Goal: Task Accomplishment & Management: Complete application form

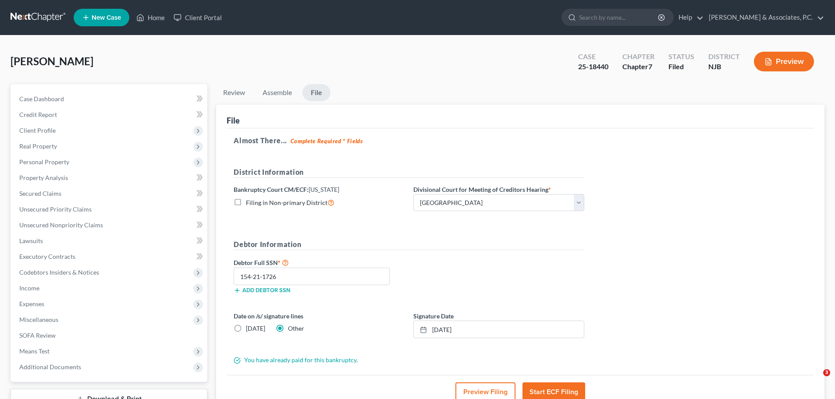
select select "2"
drag, startPoint x: 32, startPoint y: 18, endPoint x: 225, endPoint y: 68, distance: 200.2
click at [32, 17] on link at bounding box center [39, 18] width 56 height 16
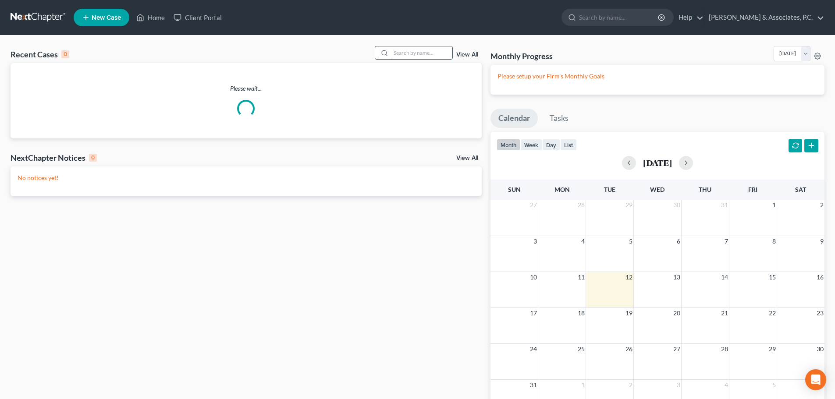
click at [406, 46] on input "search" at bounding box center [421, 52] width 61 height 13
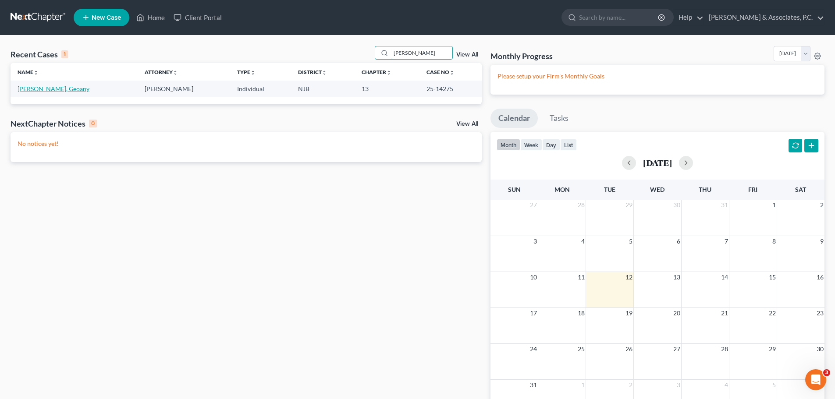
type input "[PERSON_NAME]"
drag, startPoint x: 50, startPoint y: 90, endPoint x: 153, endPoint y: 99, distance: 103.0
click at [51, 90] on link "[PERSON_NAME], Geoany" at bounding box center [54, 88] width 72 height 7
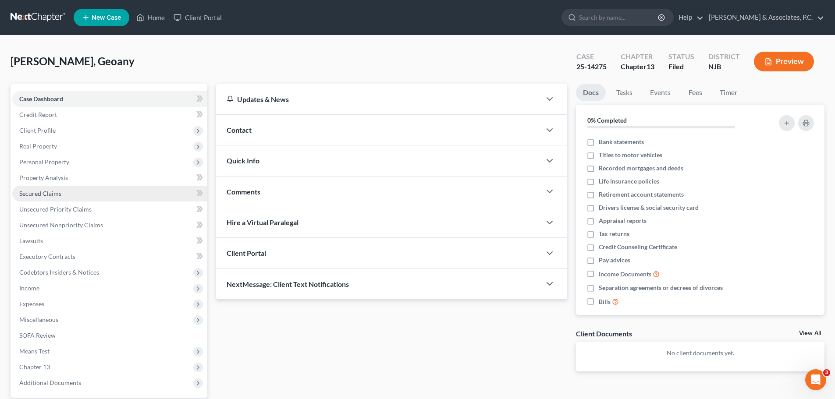
click at [51, 192] on span "Secured Claims" at bounding box center [40, 193] width 42 height 7
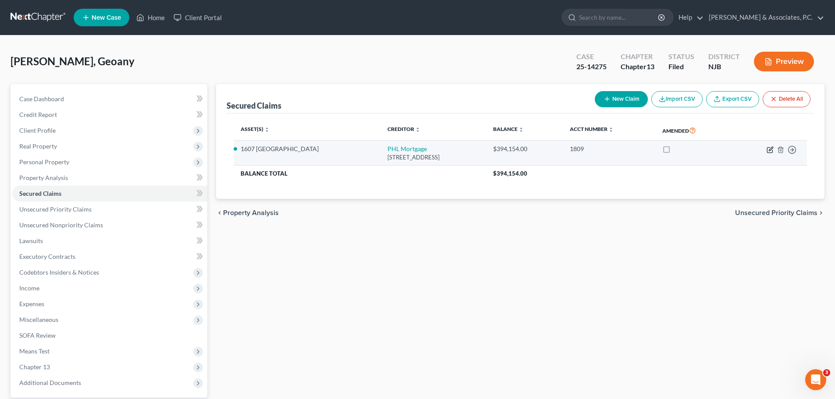
click at [767, 149] on icon "button" at bounding box center [769, 149] width 5 height 5
select select "6"
select select "3"
select select "0"
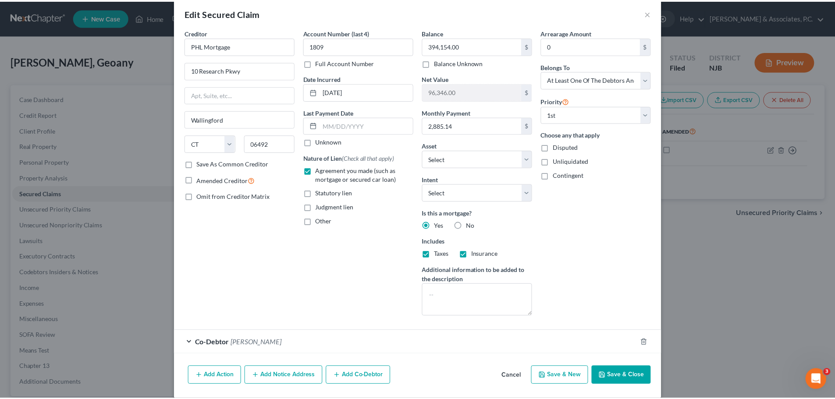
scroll to position [23, 0]
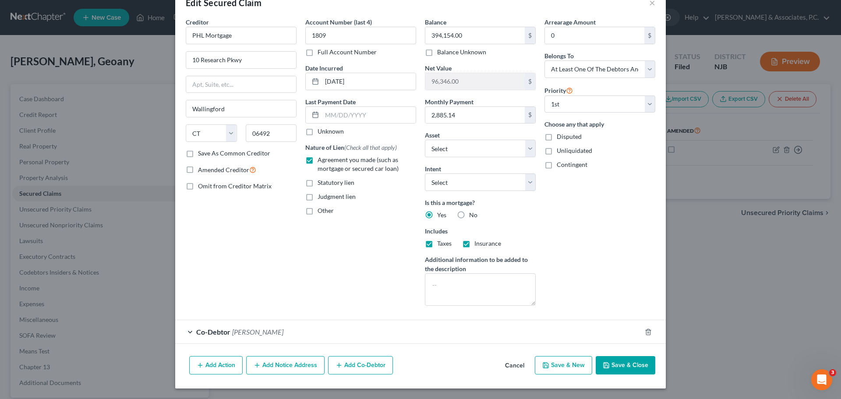
click at [507, 364] on button "Cancel" at bounding box center [514, 366] width 33 height 18
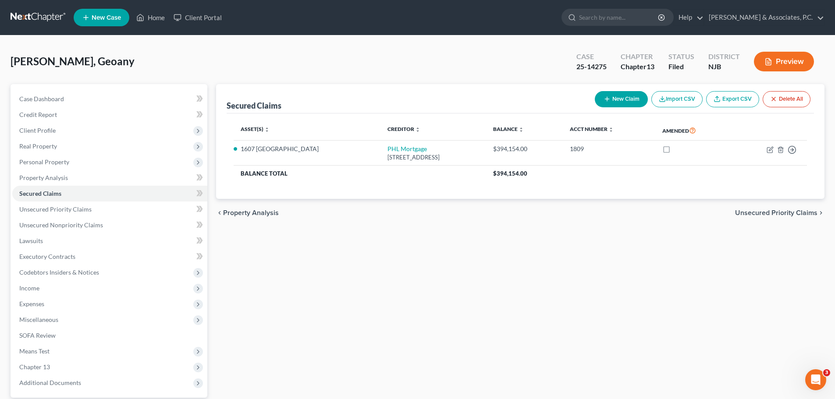
click at [761, 210] on span "Unsecured Priority Claims" at bounding box center [776, 212] width 82 height 7
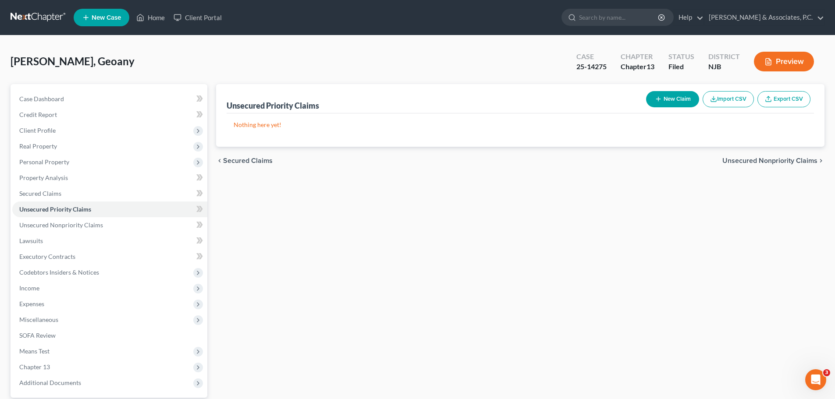
click at [781, 159] on span "Unsecured Nonpriority Claims" at bounding box center [769, 160] width 95 height 7
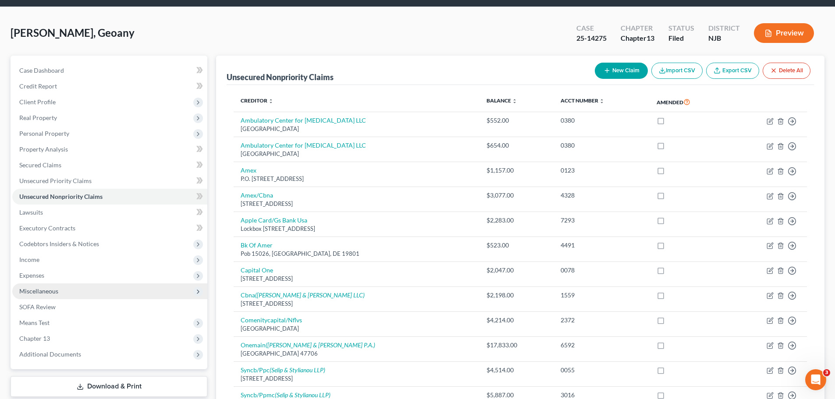
scroll to position [44, 0]
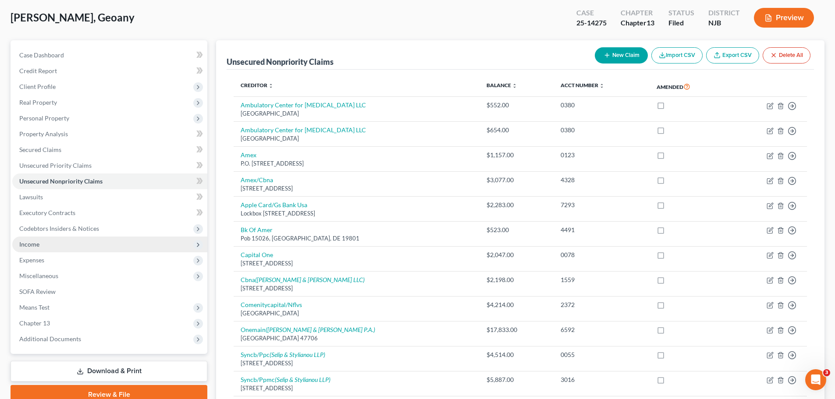
click at [34, 242] on span "Income" at bounding box center [29, 244] width 20 height 7
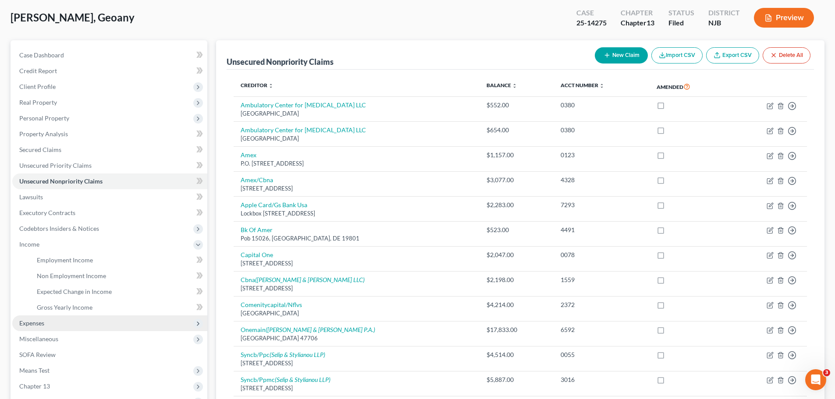
click at [35, 323] on span "Expenses" at bounding box center [31, 322] width 25 height 7
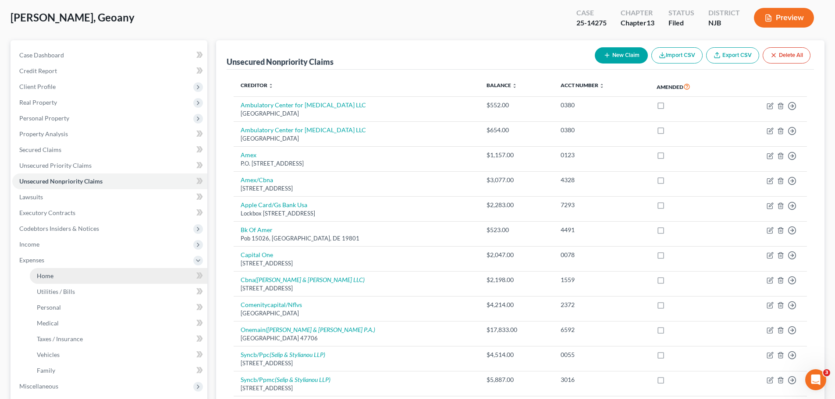
click at [72, 274] on link "Home" at bounding box center [118, 276] width 177 height 16
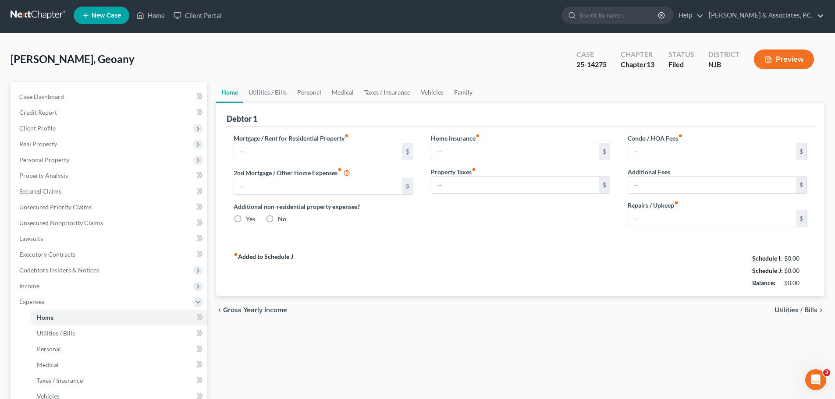
type input "2,885.14"
type input "0.00"
radio input "true"
type input "0.00"
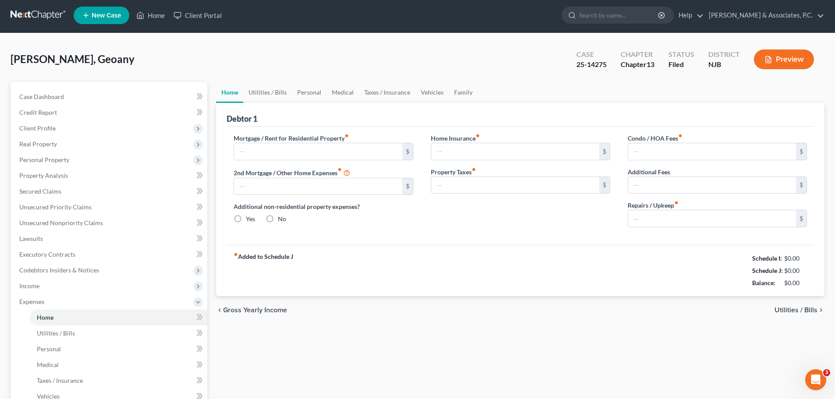
type input "0.00"
type input "20.00"
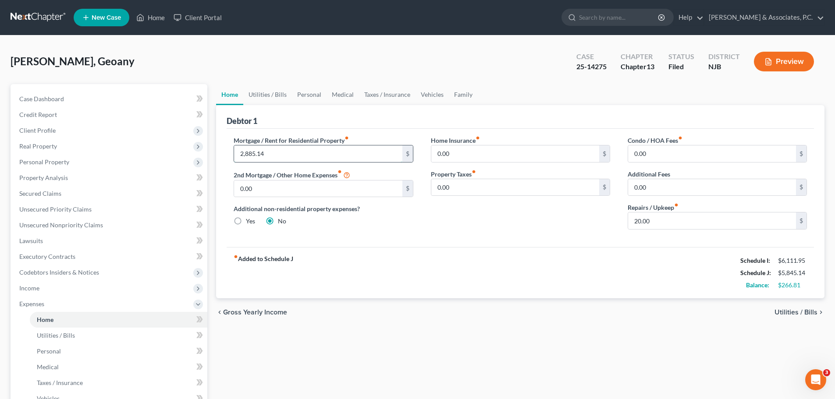
click at [339, 149] on input "2,885.14" at bounding box center [318, 153] width 168 height 17
click at [405, 275] on div "fiber_manual_record Added to Schedule J Schedule I: $6,111.95 Schedule J: $5,84…" at bounding box center [520, 272] width 587 height 51
click at [312, 153] on input "2,885.14" at bounding box center [318, 153] width 168 height 17
click at [365, 234] on div "Mortgage / Rent for Residential Property fiber_manual_record 2,885.14 $ 2nd Mor…" at bounding box center [323, 186] width 197 height 101
click at [370, 268] on div "fiber_manual_record Added to Schedule J Schedule I: $6,111.95 Schedule J: $5,84…" at bounding box center [520, 272] width 587 height 51
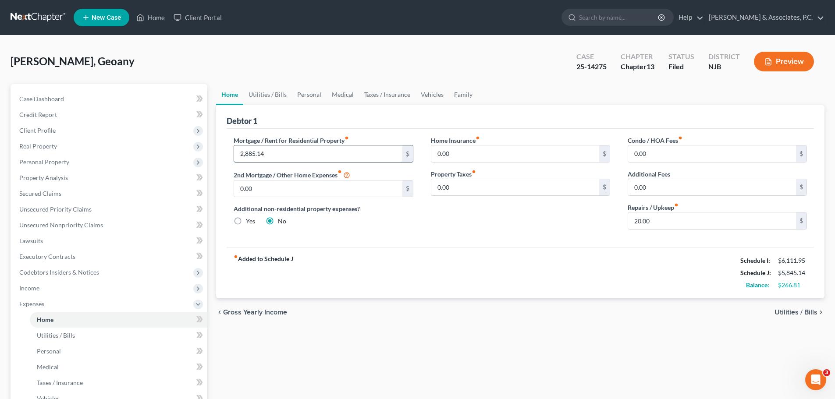
click at [300, 158] on input "2,885.14" at bounding box center [318, 153] width 168 height 17
drag, startPoint x: 352, startPoint y: 276, endPoint x: 347, endPoint y: 270, distance: 7.1
click at [352, 276] on div "fiber_manual_record Added to Schedule J Schedule I: $6,111.95 Schedule J: $5,84…" at bounding box center [520, 272] width 587 height 51
